Goal: Communication & Community: Answer question/provide support

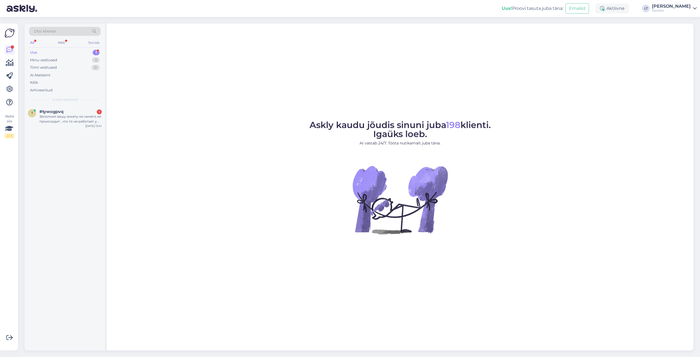
click at [33, 50] on div "Uus" at bounding box center [33, 52] width 7 height 5
click at [53, 117] on div "Заполнил вашу анкету но ничего не происходит , что то не работает у вас." at bounding box center [70, 119] width 62 height 10
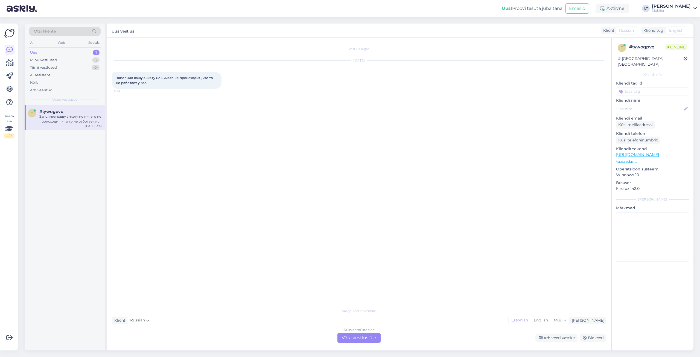
click at [363, 337] on div "Russian to Estonian Võta vestlus üle" at bounding box center [358, 338] width 43 height 10
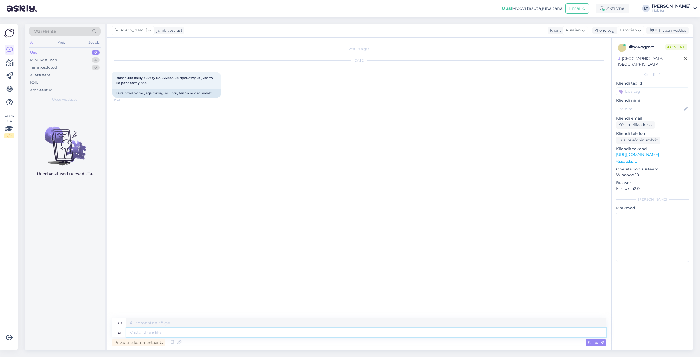
click at [138, 333] on textarea at bounding box center [365, 332] width 479 height 9
type textarea "Tere1"
type textarea "Привет1"
type textarea "Tere!"
type textarea "Привет!"
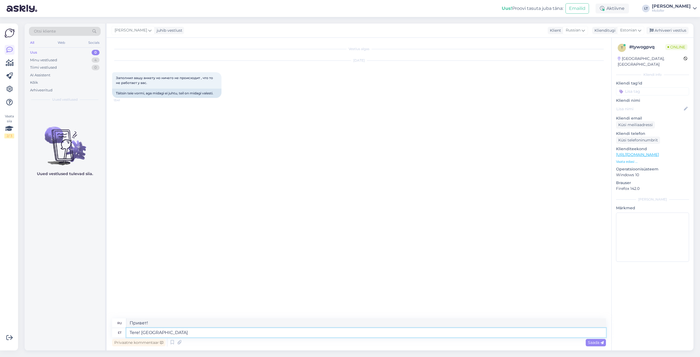
type textarea "Tere! Mida t"
type textarea "Привет! Что?"
type textarea "Tere! Mida te t"
type textarea "Привет! Что делаешь?"
type textarea "Tere! Mida te täpsemalt m"
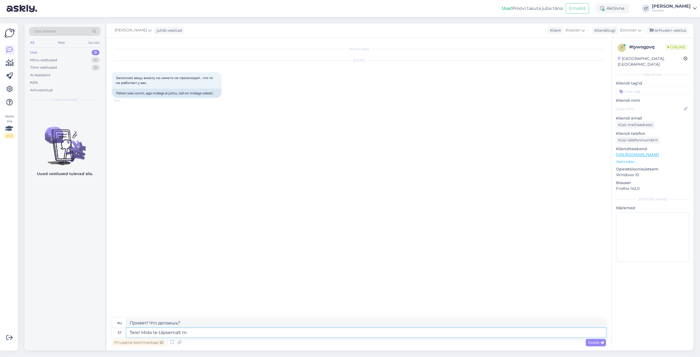
type textarea "Привет! О чём именно ты говоришь?"
type textarea "Tere! Mida te täpsemalt mõtlete?"
type textarea "Привет! Что именно ты имеешь в виду?"
type textarea "Tere! Mida te täpsemalt mõtlete? Millist v"
type textarea "Привет! Что именно ты имеешь в виду? Какой именно?"
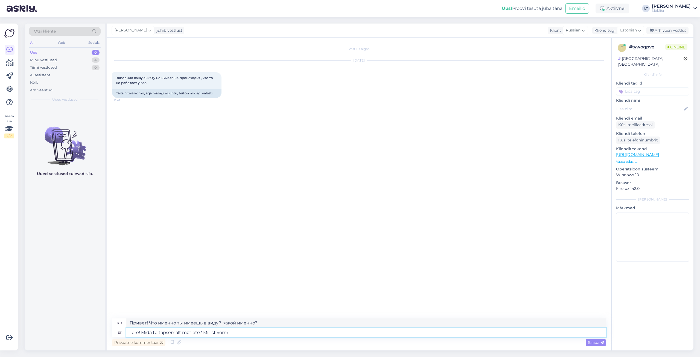
type textarea "Tere! Mida te täpsemalt mõtlete? Millist vormi"
type textarea "Здравствуйте! Что именно вы имеете в виду? Какую форму?"
type textarea "Tere! Mida te täpsemalt mõtlete? Millist vormi? Kas s"
type textarea "Здравствуйте! Что именно вы имеете в виду? Какая форма?"
type textarea "Tere! Mida te täpsemalt mõtlete? Millist vormi? Kas saate sa"
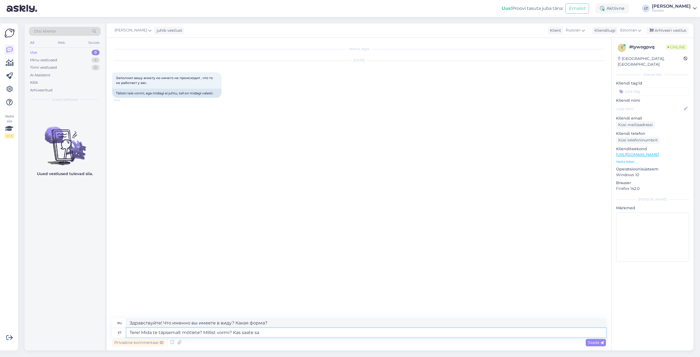
type textarea "Здравствуйте! Что именно вы имеете в виду? Какую форму? Можете ли вы"
type textarea "Tere! Mida te täpsemalt mõtlete? Millist vormi? Kas saate saata"
type textarea "Здравствуйте! Что именно вы имеете в виду? Какой формат? Можете отправить?"
type textarea "Tere! Mida te täpsemalt mõtlete? Millist vormi? Kas saate saata pildi?"
type textarea "Здравствуйте! Что именно вы имеете в виду? Какую форму? Можете прислать фото?"
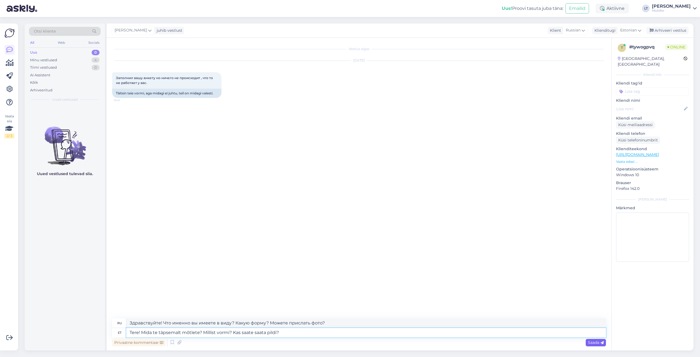
type textarea "Tere! Mida te täpsemalt mõtlete? Millist vormi? Kas saate saata pildi?"
click at [592, 342] on span "Saada" at bounding box center [596, 342] width 16 height 5
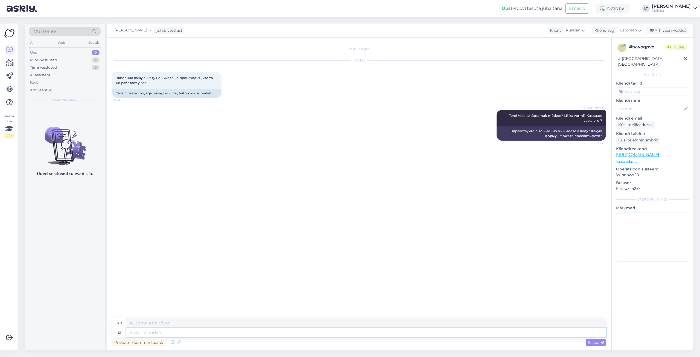
click at [158, 333] on textarea at bounding box center [365, 332] width 479 height 9
click at [256, 202] on div "Vestlus algas [DATE] Заполнил вашу анкету но ничего не происходит , что то не р…" at bounding box center [361, 178] width 498 height 270
drag, startPoint x: 116, startPoint y: 92, endPoint x: 216, endPoint y: 93, distance: 100.0
click at [216, 93] on div "Täitsin teie vormi, aga midagi ei juhtu, teil on midagi valesti." at bounding box center [166, 93] width 109 height 9
copy div "Täitsin teie vormi, aga midagi ei juhtu, teil on midagi valesti."
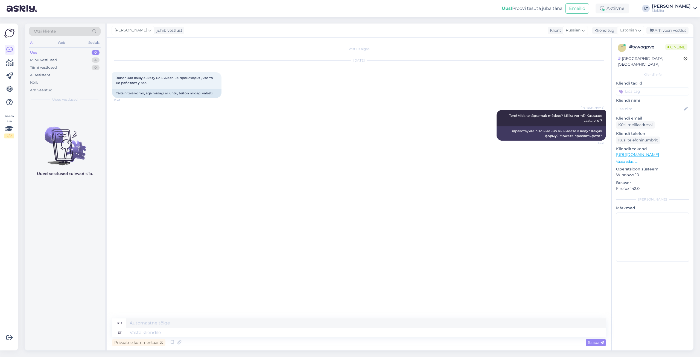
click at [295, 182] on div "Vestlus algas [DATE] Заполнил вашу анкету но ничего не происходит , что то не р…" at bounding box center [361, 178] width 498 height 270
click at [638, 121] on div "Küsi meiliaadressi" at bounding box center [635, 124] width 39 height 7
